Goal: Task Accomplishment & Management: Complete application form

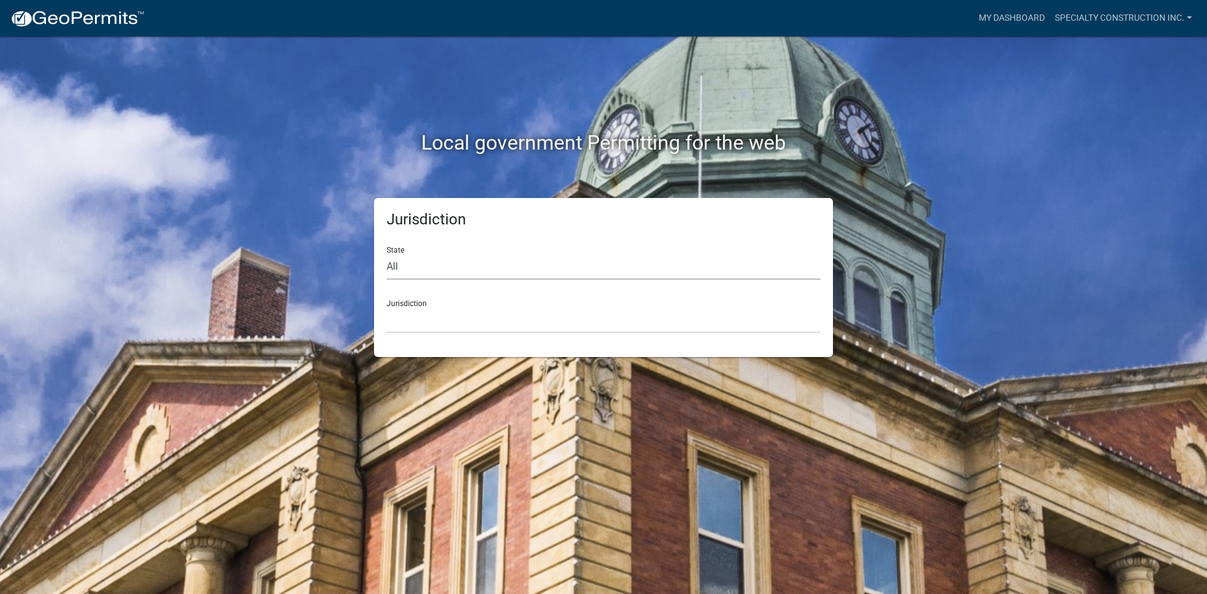
click at [460, 263] on select "All [US_STATE] [US_STATE] [US_STATE] [US_STATE] [US_STATE] [US_STATE] [US_STATE…" at bounding box center [604, 267] width 434 height 26
select select "[US_STATE]"
click at [387, 254] on select "All [US_STATE] [US_STATE] [US_STATE] [US_STATE] [US_STATE] [US_STATE] [US_STATE…" at bounding box center [604, 267] width 434 height 26
click at [420, 316] on select "City of [GEOGRAPHIC_DATA], [US_STATE] City of [GEOGRAPHIC_DATA], [US_STATE] Cit…" at bounding box center [604, 321] width 434 height 26
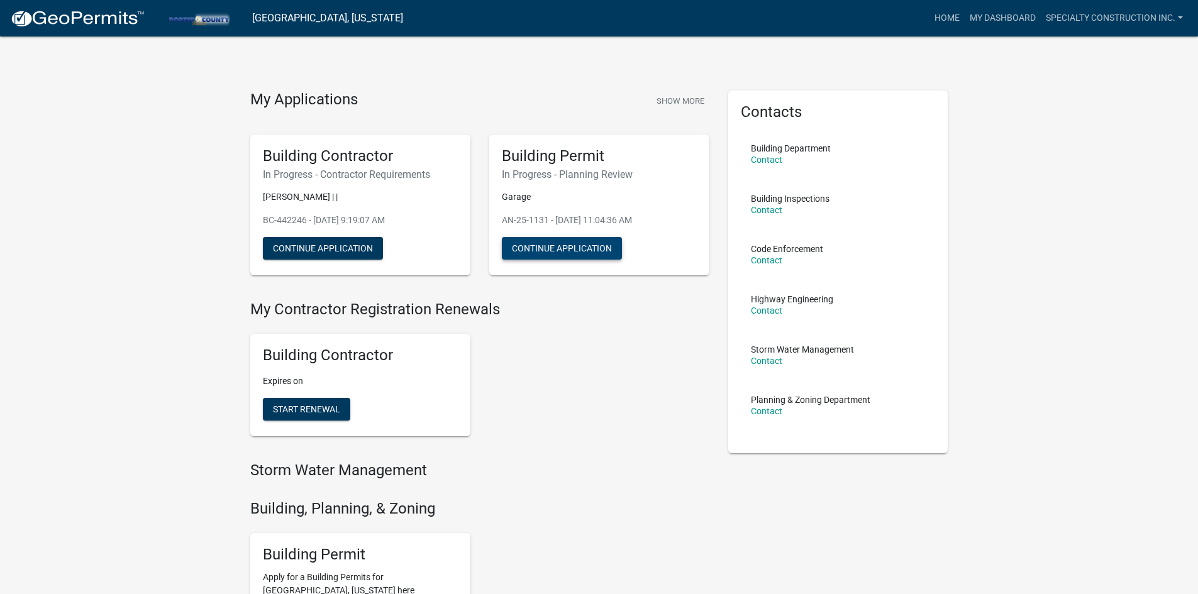
click at [535, 248] on button "Continue Application" at bounding box center [562, 248] width 120 height 23
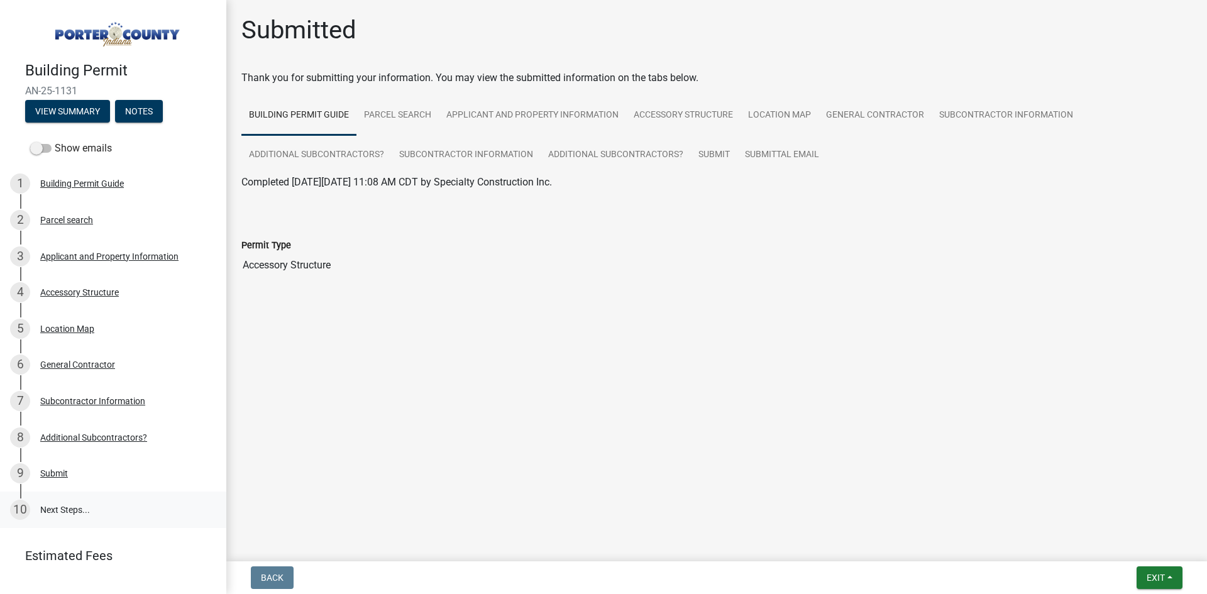
click at [75, 509] on link "10 Next Steps..." at bounding box center [113, 510] width 226 height 36
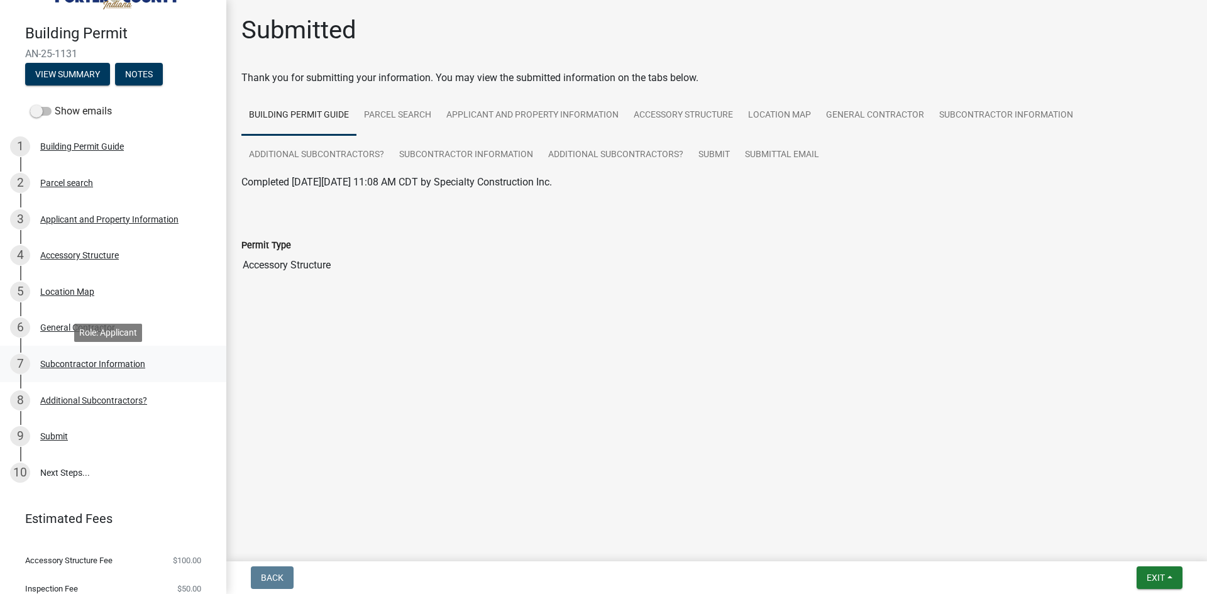
scroll to position [77, 0]
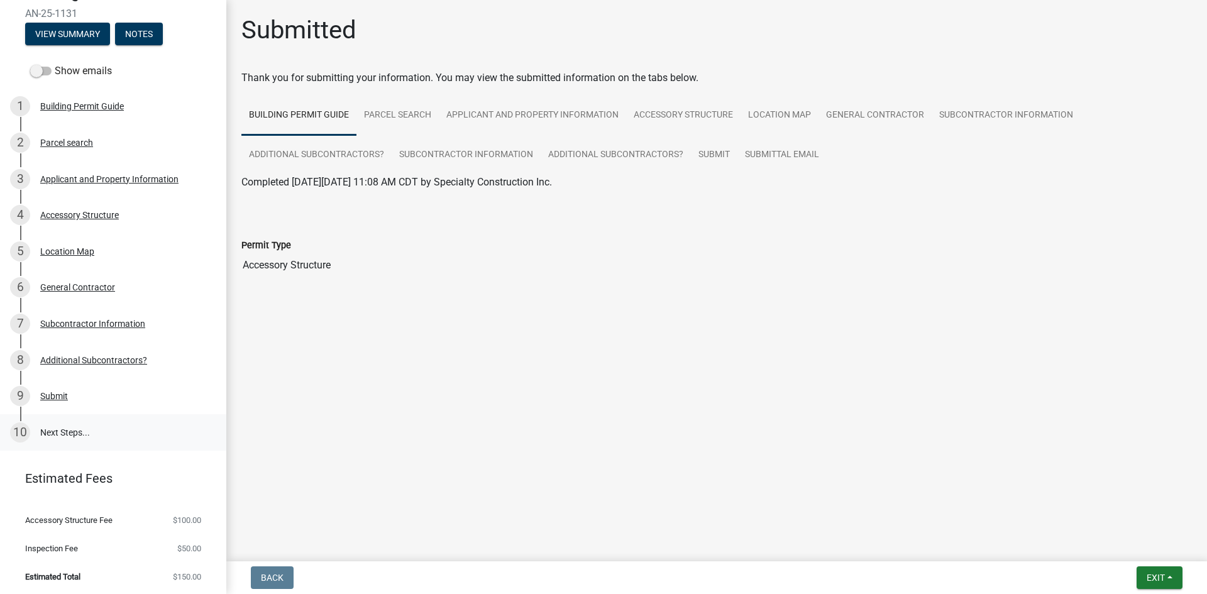
click at [49, 422] on link "10 Next Steps..." at bounding box center [113, 432] width 226 height 36
click at [60, 394] on div "Submit" at bounding box center [54, 396] width 28 height 9
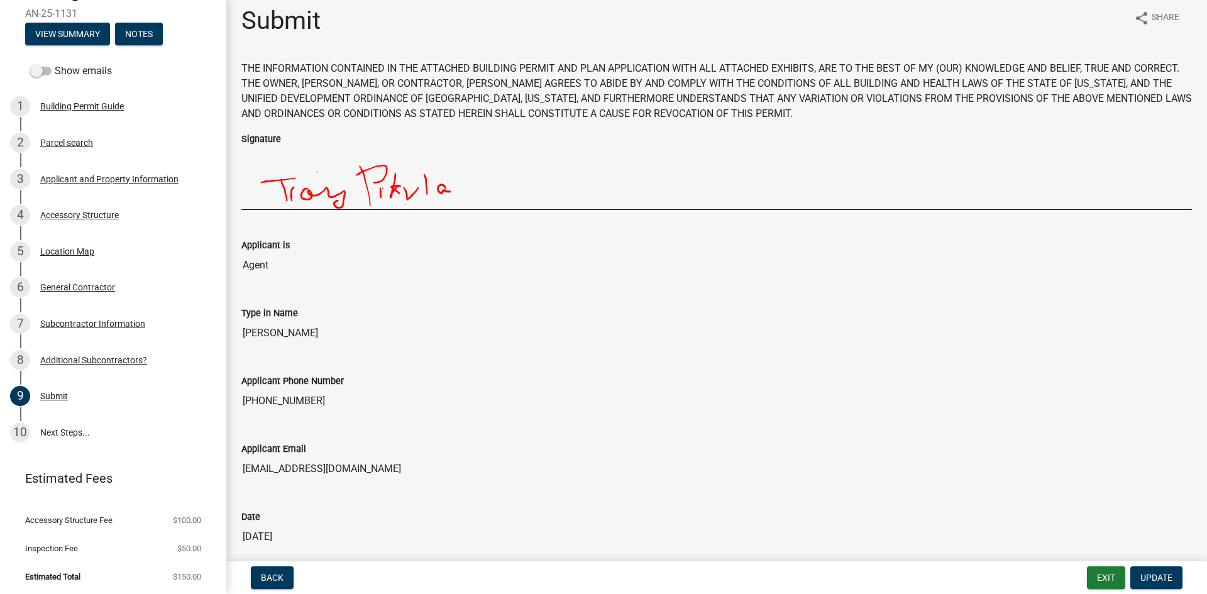
scroll to position [0, 0]
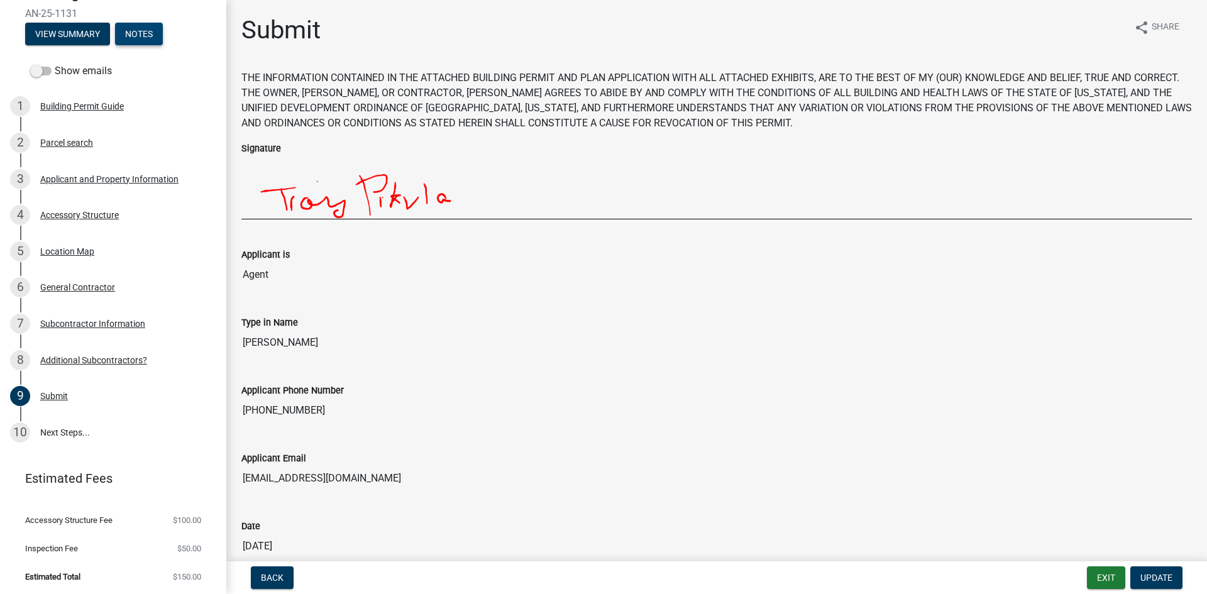
click at [153, 35] on button "Notes" at bounding box center [139, 34] width 48 height 23
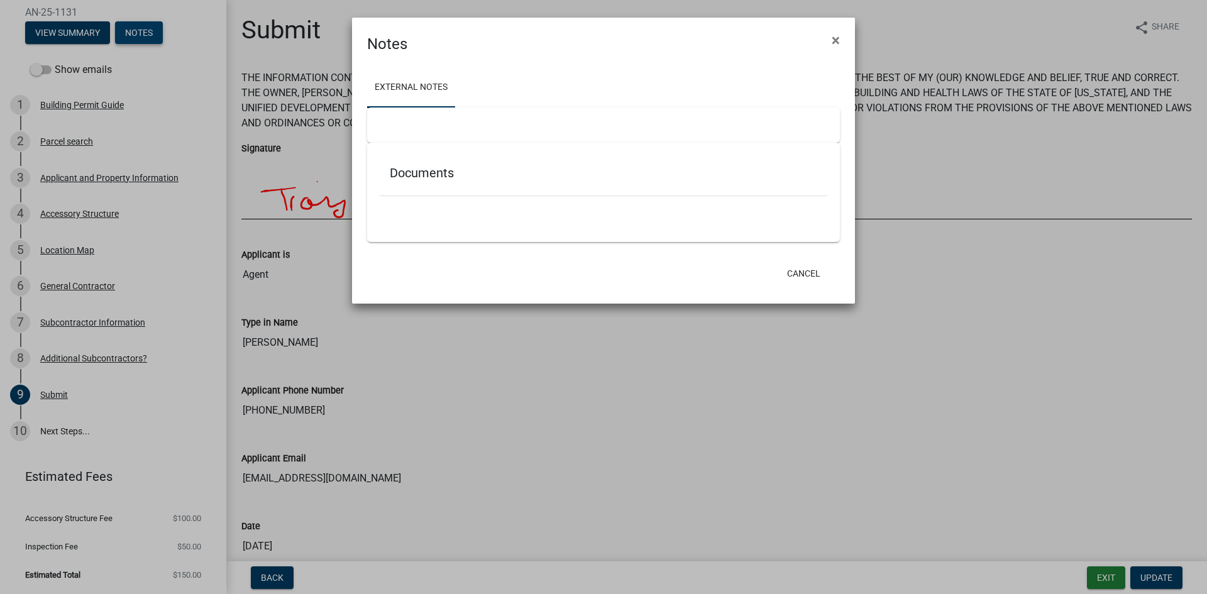
scroll to position [64, 0]
click at [836, 37] on span "×" at bounding box center [836, 40] width 8 height 18
